Goal: Task Accomplishment & Management: Use online tool/utility

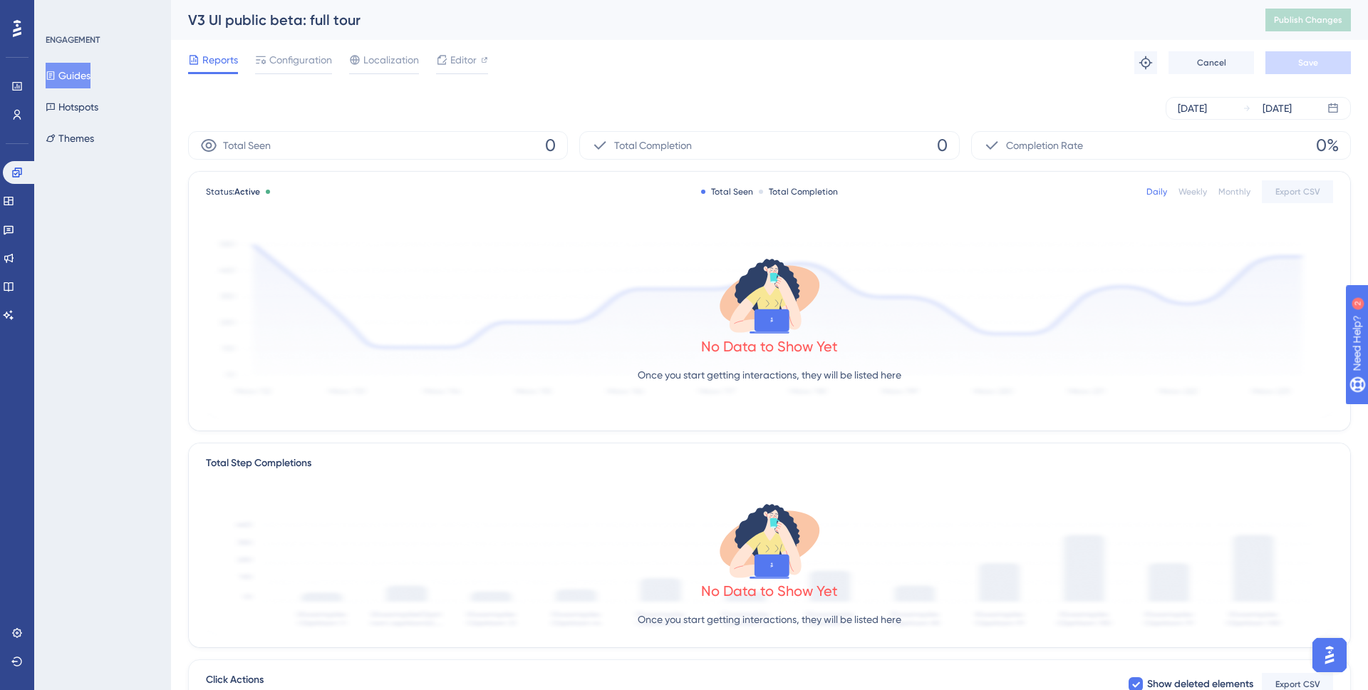
click at [65, 78] on button "Guides" at bounding box center [68, 76] width 45 height 26
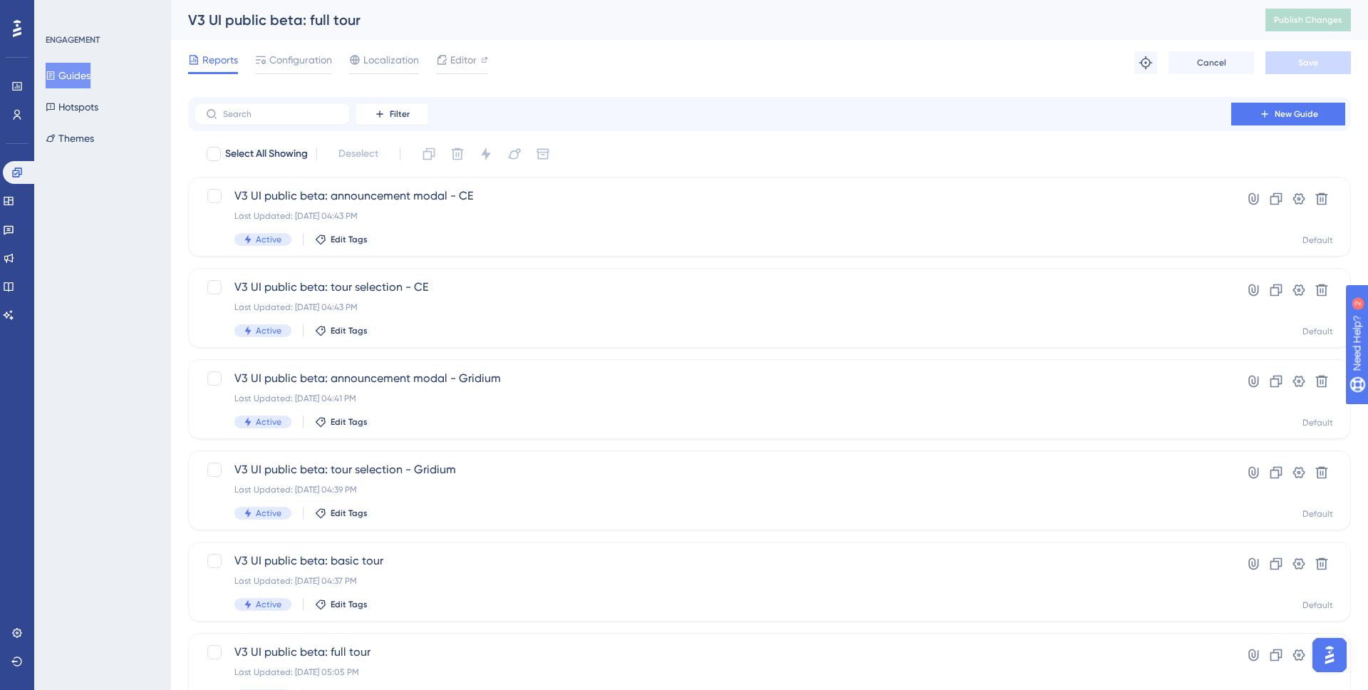
click at [80, 76] on button "Guides" at bounding box center [68, 76] width 45 height 26
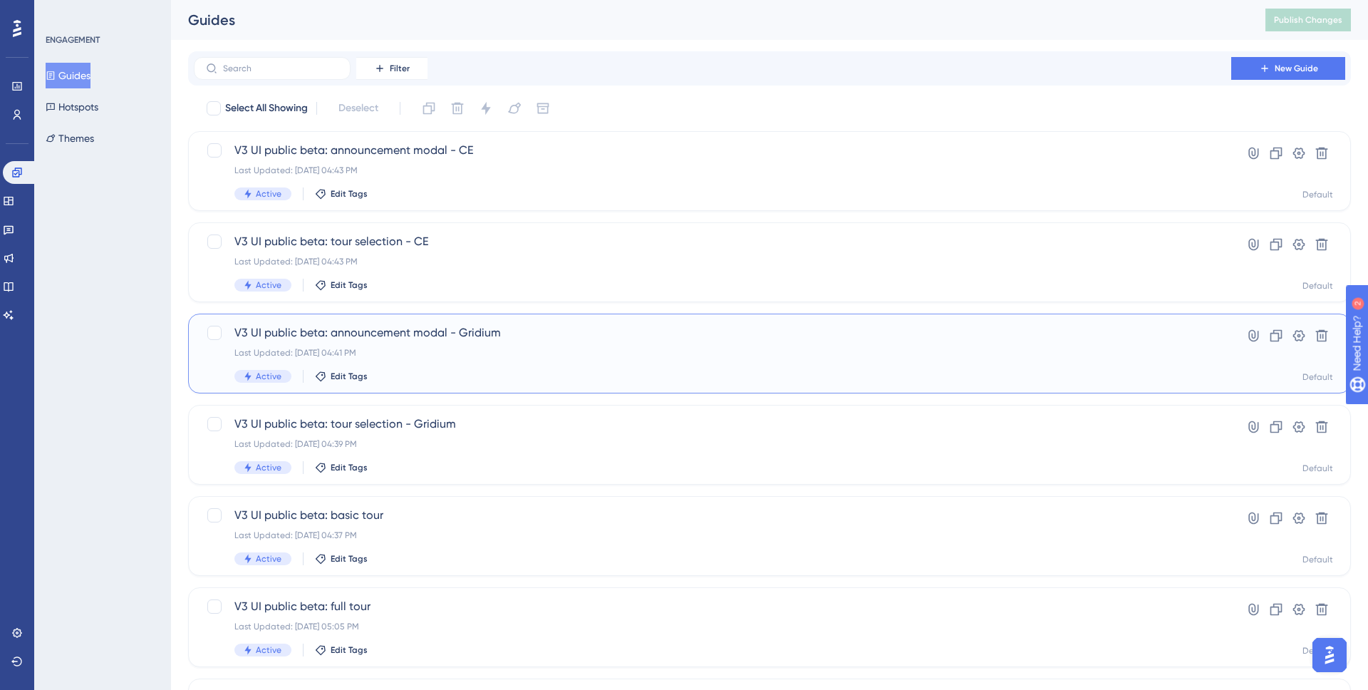
click at [512, 343] on div "V3 UI public beta: announcement modal - Gridium Last Updated: Aug 26 2025, 04:4…" at bounding box center [712, 353] width 956 height 58
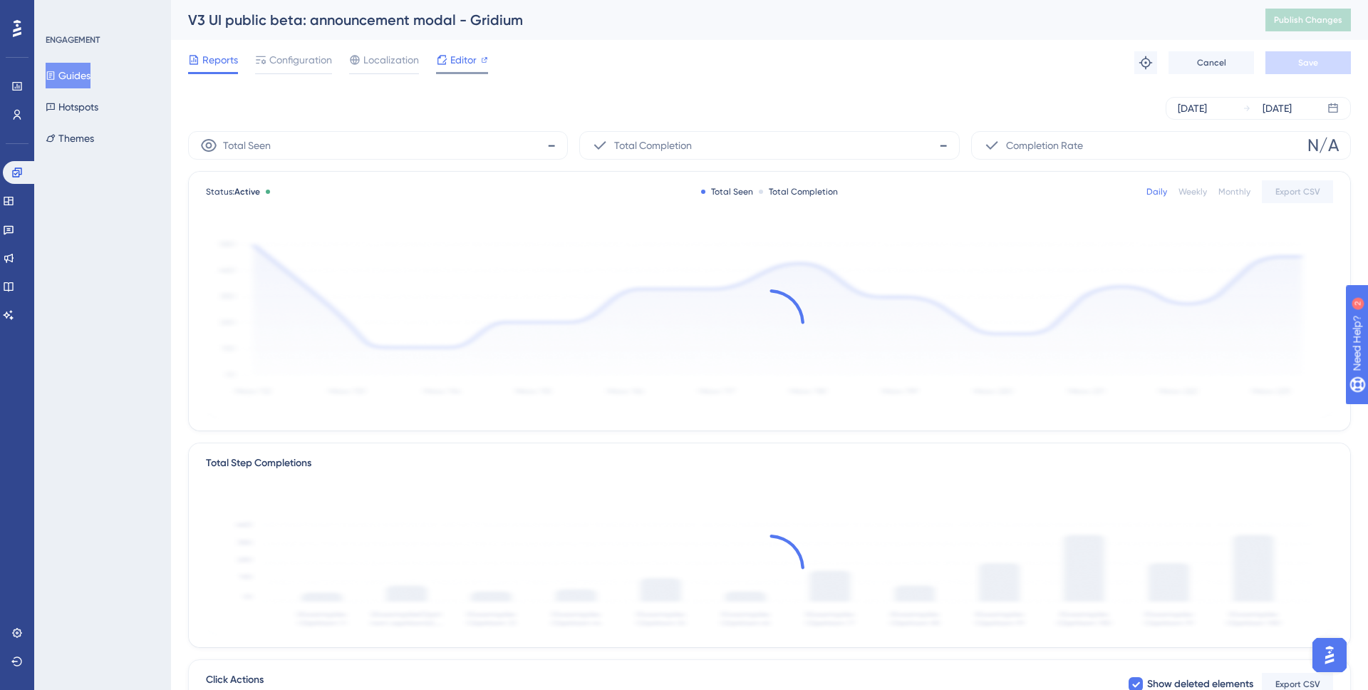
click at [453, 54] on span "Editor" at bounding box center [463, 59] width 26 height 17
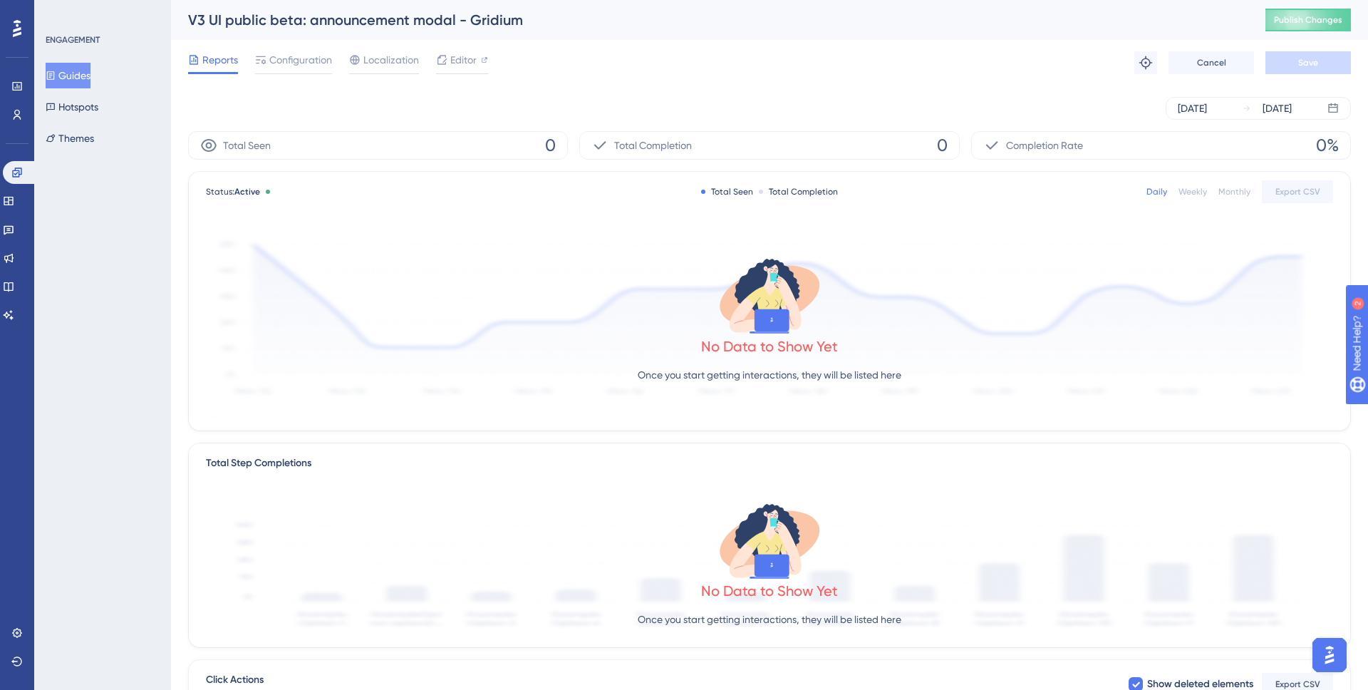
click at [78, 83] on button "Guides" at bounding box center [68, 76] width 45 height 26
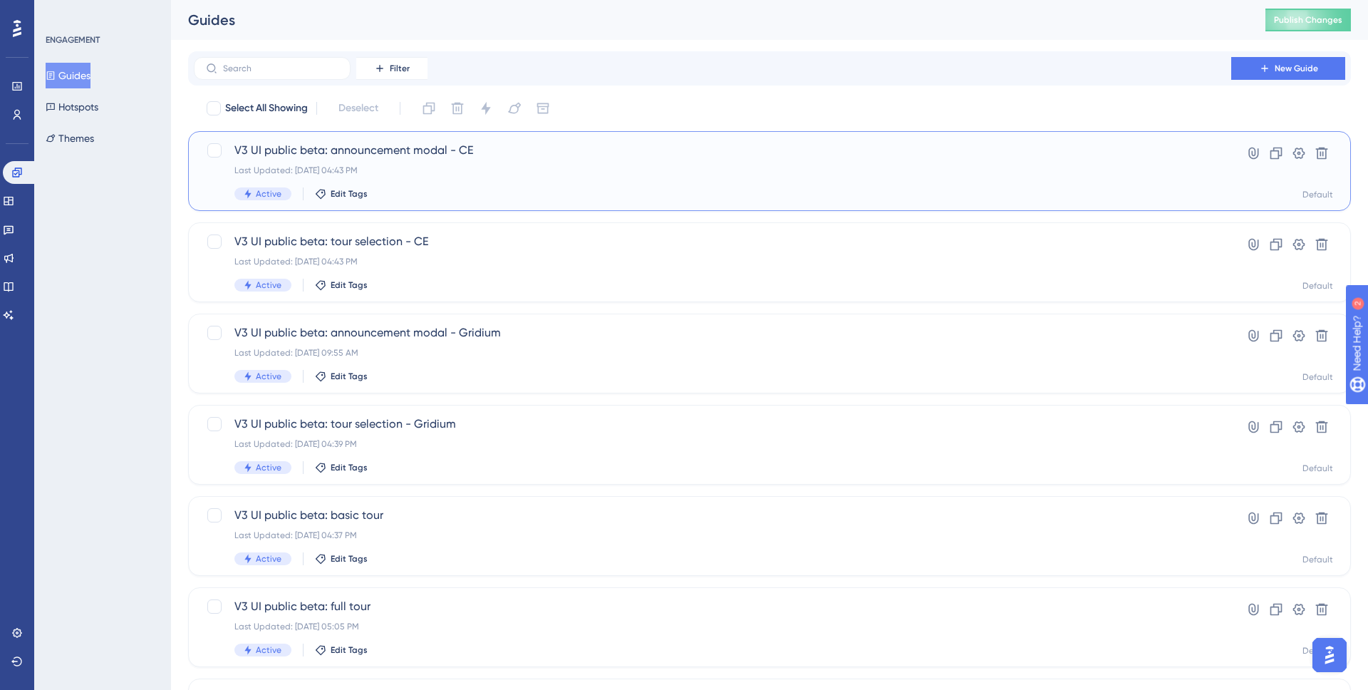
click at [445, 160] on div "V3 UI public beta: announcement modal - CE Last Updated: Aug 26 2025, 04:43 PM …" at bounding box center [712, 171] width 956 height 58
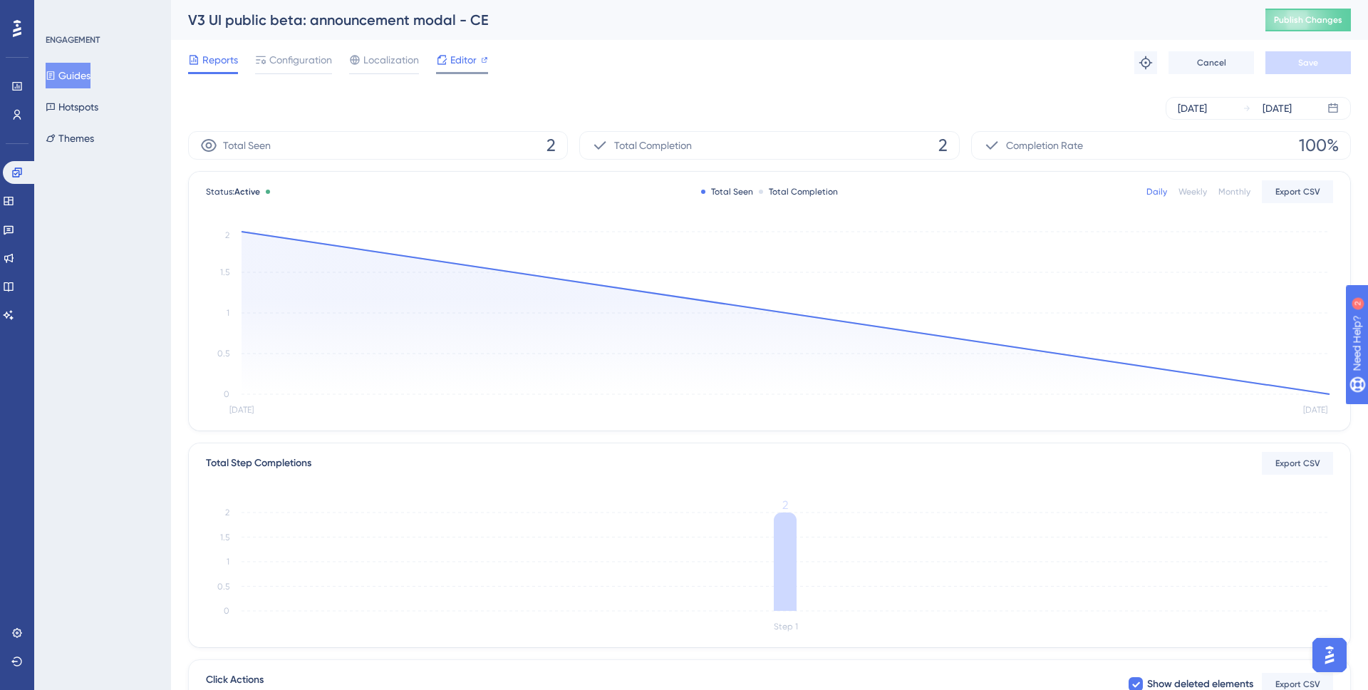
click at [452, 58] on span "Editor" at bounding box center [463, 59] width 26 height 17
click at [73, 74] on button "Guides" at bounding box center [68, 76] width 45 height 26
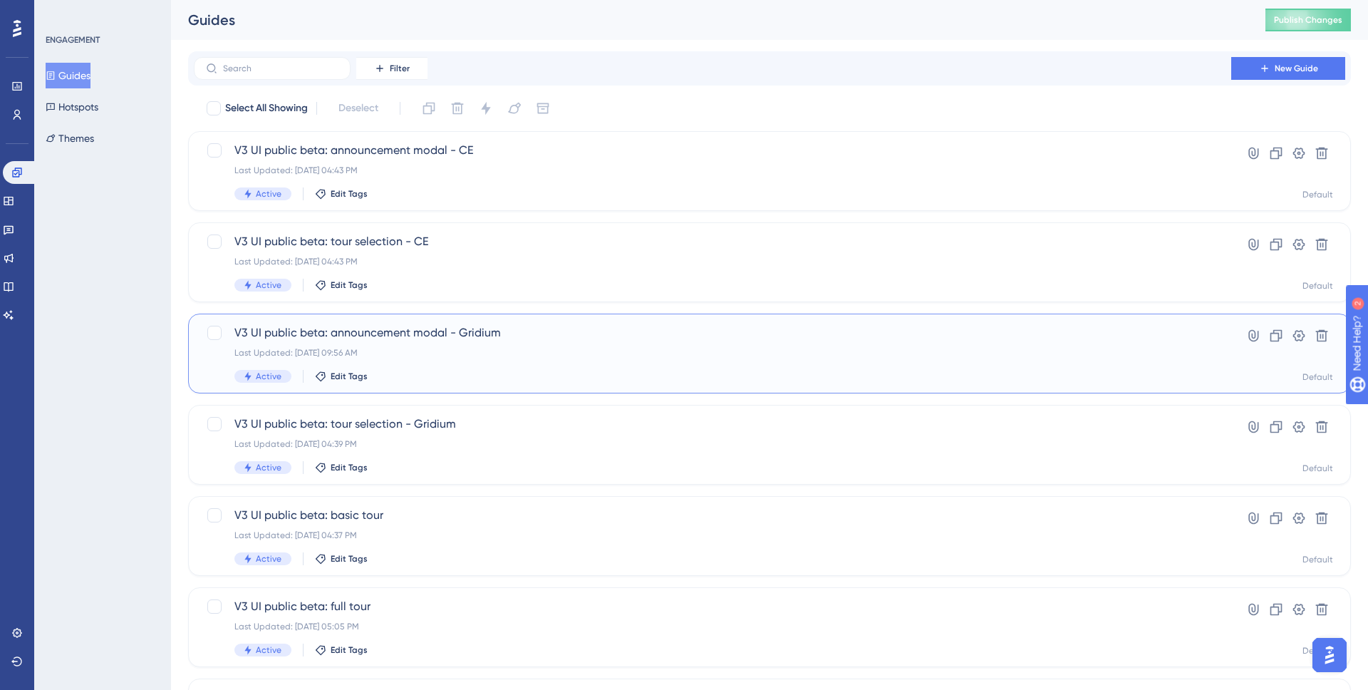
click at [437, 331] on span "V3 UI public beta: announcement modal - Gridium" at bounding box center [712, 332] width 956 height 17
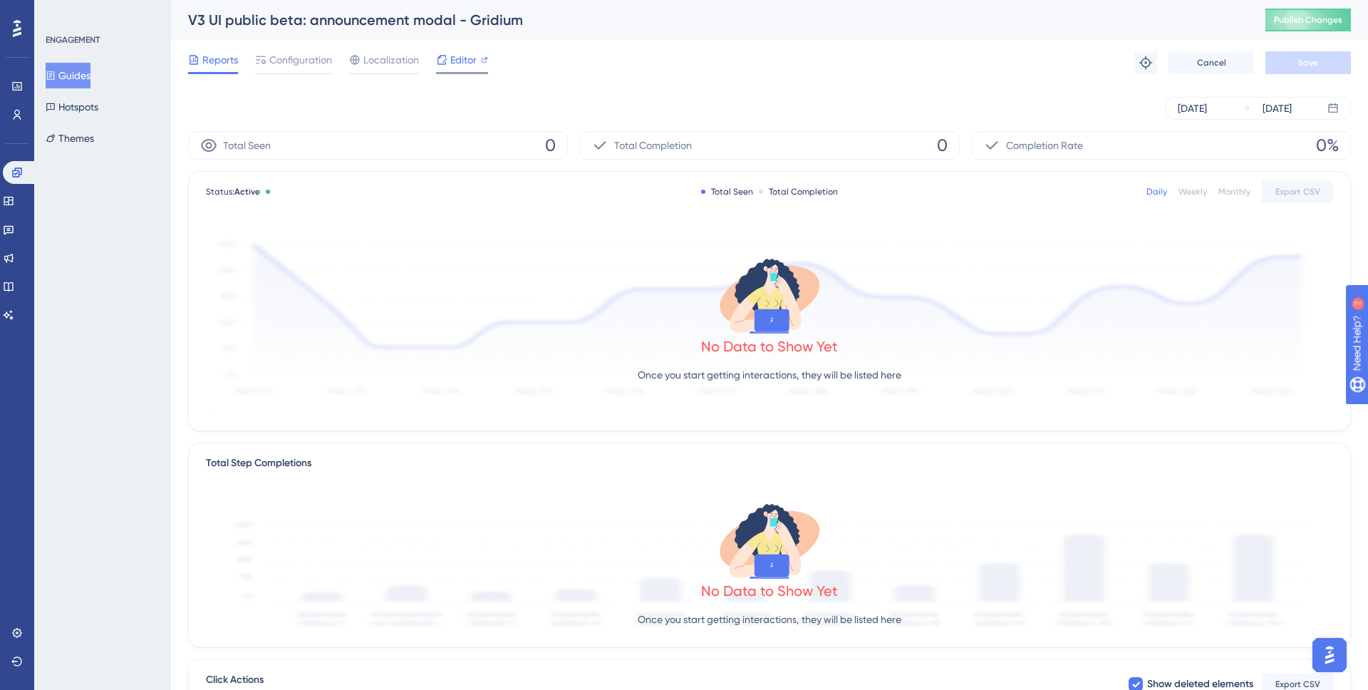
click at [459, 57] on span "Editor" at bounding box center [463, 59] width 26 height 17
click at [78, 78] on button "Guides" at bounding box center [68, 76] width 45 height 26
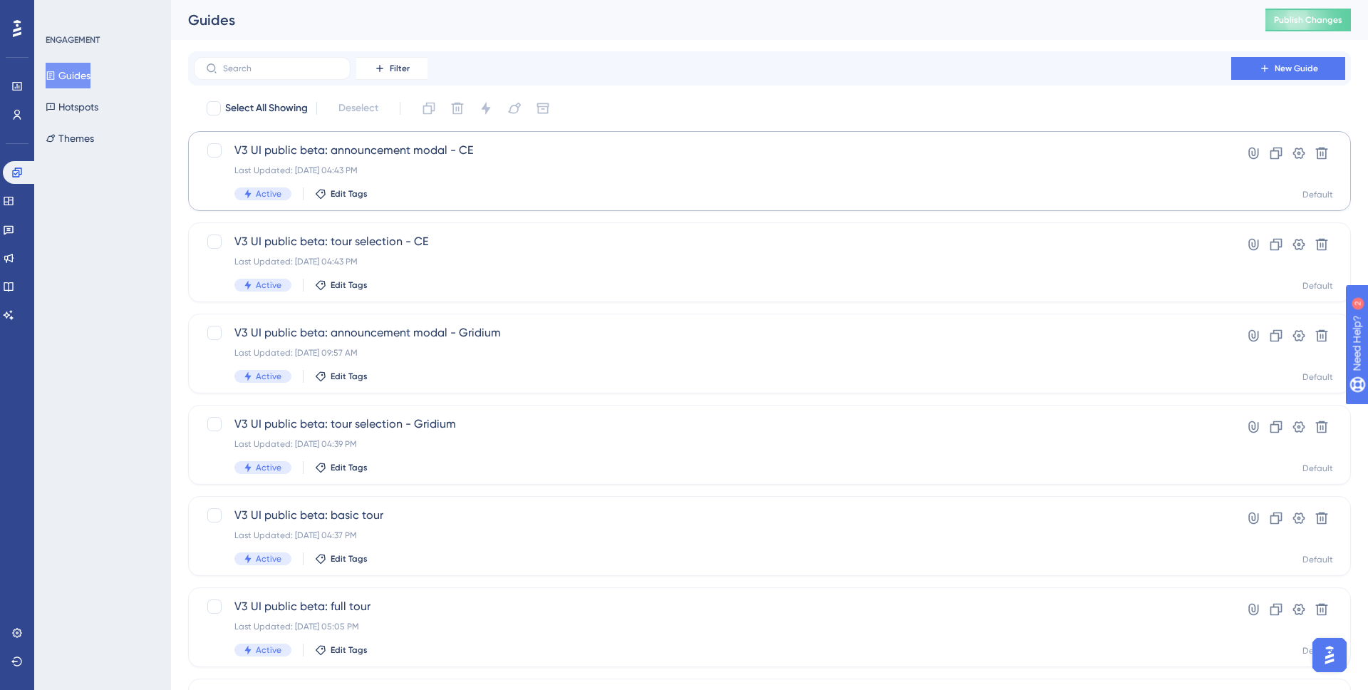
click at [438, 157] on span "V3 UI public beta: announcement modal - CE" at bounding box center [712, 150] width 956 height 17
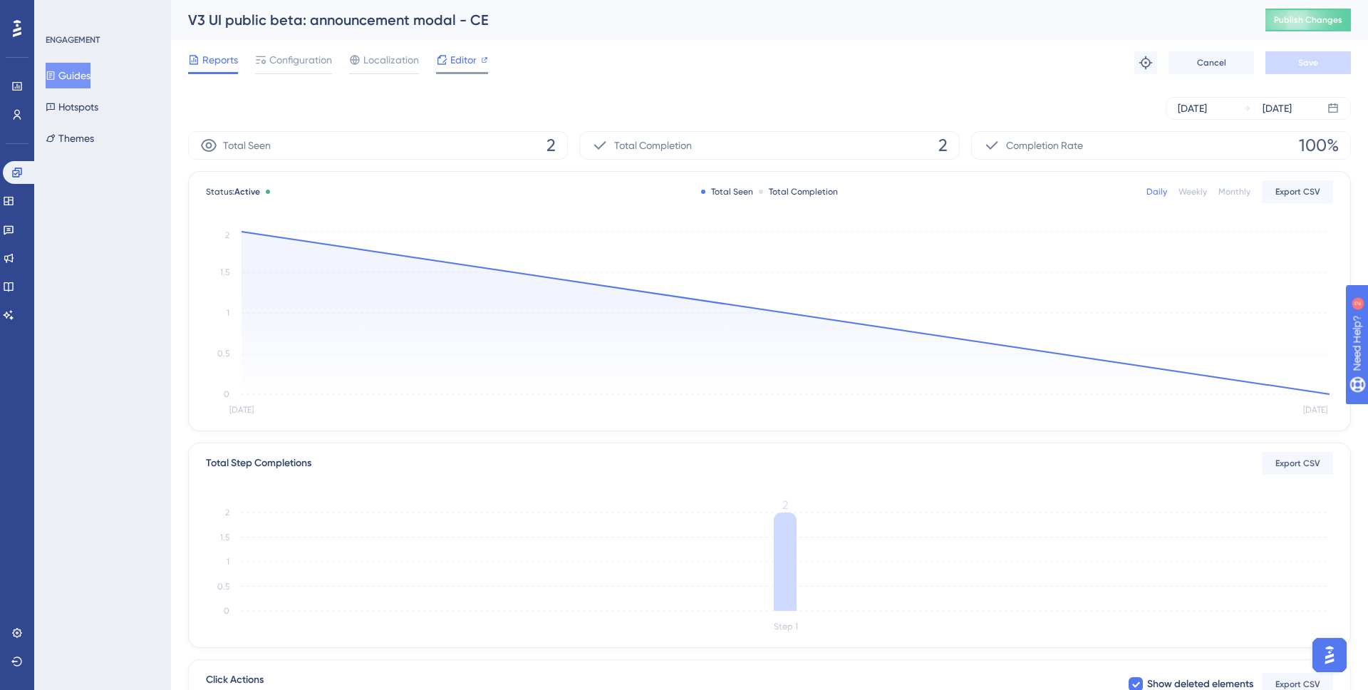
click at [487, 61] on icon at bounding box center [484, 59] width 7 height 7
click at [1303, 27] on button "Publish Changes" at bounding box center [1307, 20] width 85 height 23
click at [76, 86] on button "Guides" at bounding box center [68, 76] width 45 height 26
click at [76, 78] on button "Guides" at bounding box center [68, 76] width 45 height 26
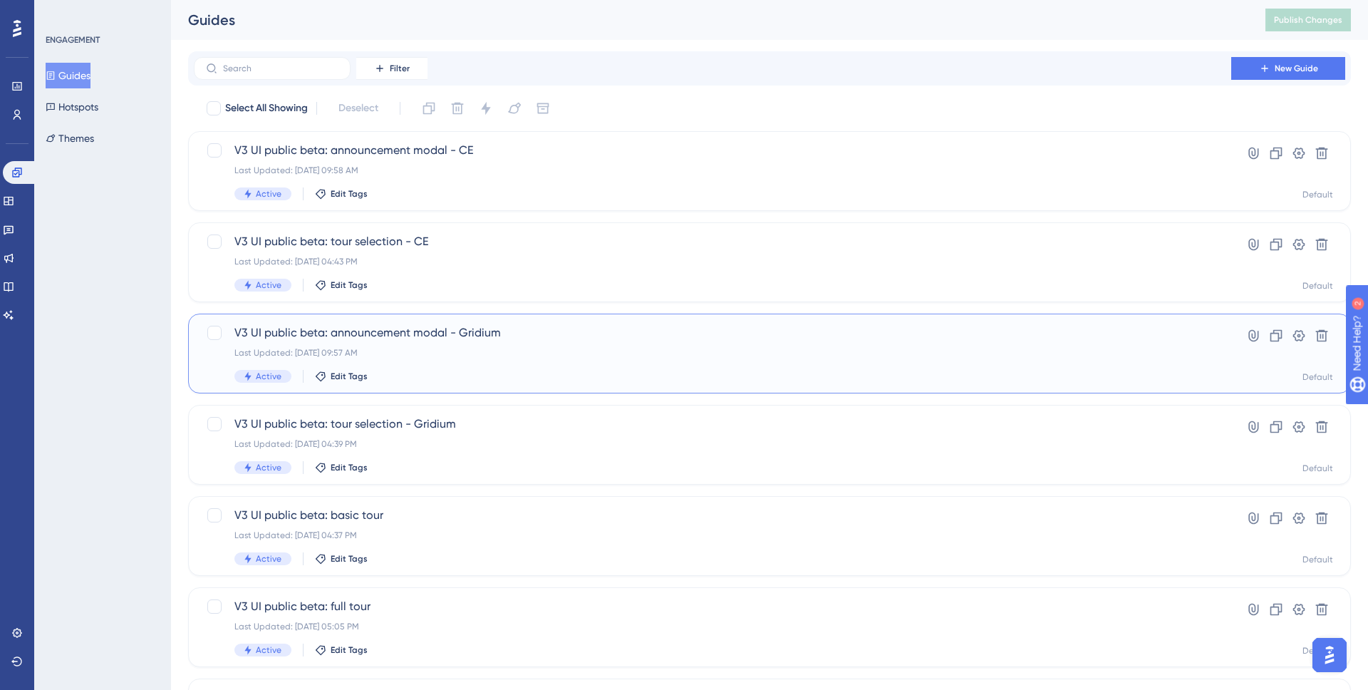
click at [524, 343] on div "V3 UI public beta: announcement modal - Gridium Last Updated: Aug 27 2025, 09:5…" at bounding box center [712, 353] width 956 height 58
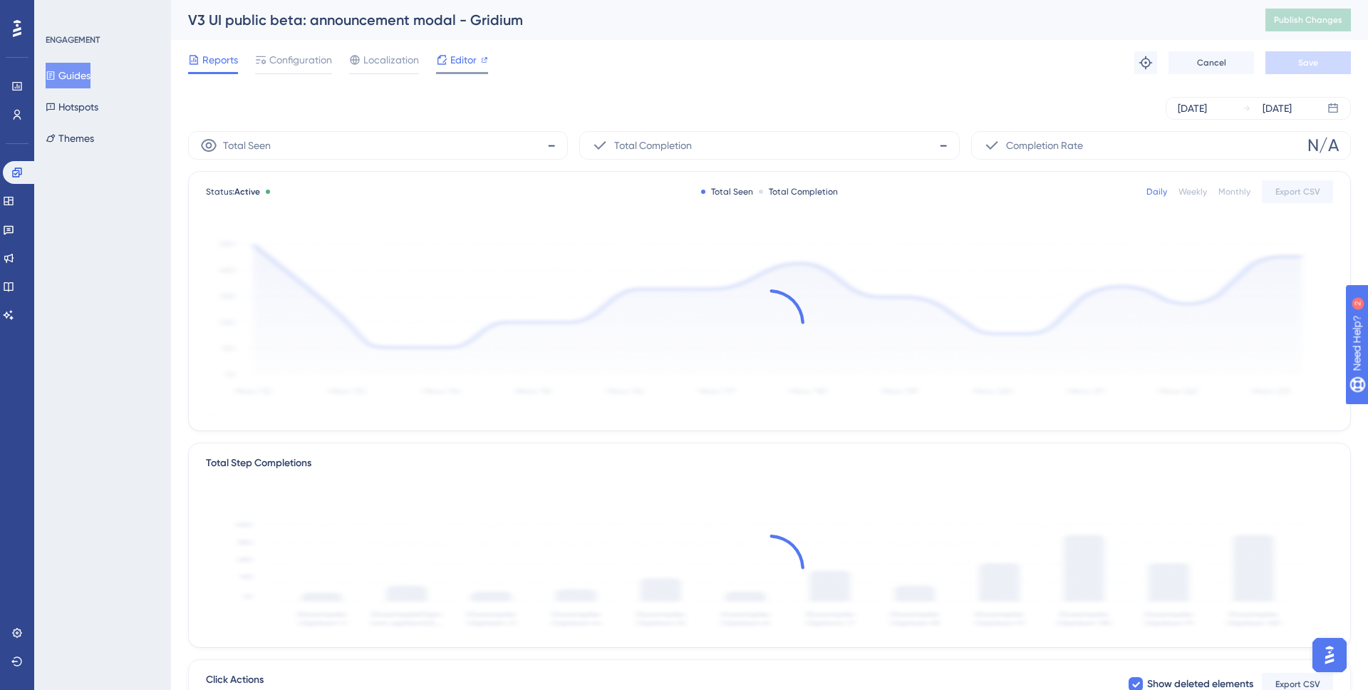
click at [461, 69] on div "Editor" at bounding box center [462, 62] width 52 height 23
click at [1306, 17] on span "Publish Changes" at bounding box center [1308, 19] width 68 height 11
